Goal: Navigation & Orientation: Understand site structure

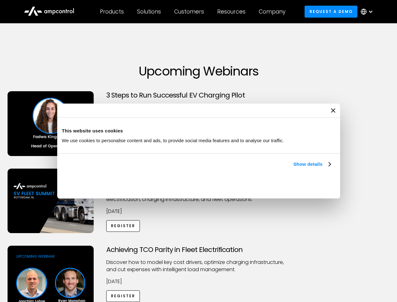
click at [293, 168] on link "Show details" at bounding box center [311, 164] width 37 height 8
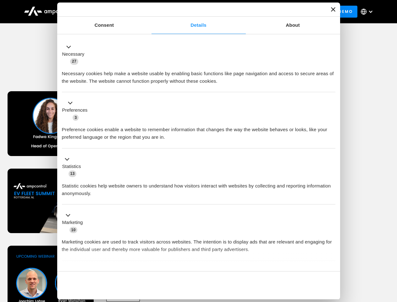
click at [331, 85] on div "Necessary cookies help make a website usable by enabling basic functions like p…" at bounding box center [198, 75] width 273 height 20
click at [390, 253] on div "Achieving TCO Parity in Fleet Electrification Discover how to model key cost dr…" at bounding box center [198, 294] width 395 height 99
click at [193, 12] on div "Customers" at bounding box center [189, 11] width 30 height 7
click at [112, 12] on div "Products" at bounding box center [112, 11] width 24 height 7
click at [149, 12] on div "Solutions" at bounding box center [149, 11] width 24 height 7
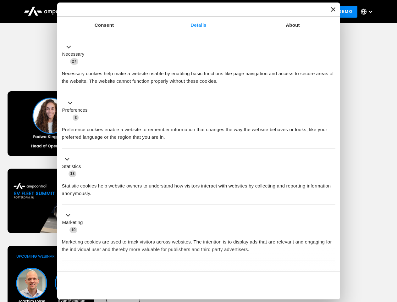
click at [190, 12] on div "Customers" at bounding box center [189, 11] width 30 height 7
click at [232, 12] on div "Resources" at bounding box center [231, 11] width 28 height 7
click at [274, 12] on div "Company" at bounding box center [272, 11] width 27 height 7
click at [368, 12] on div at bounding box center [370, 11] width 5 height 5
